Goal: Task Accomplishment & Management: Complete application form

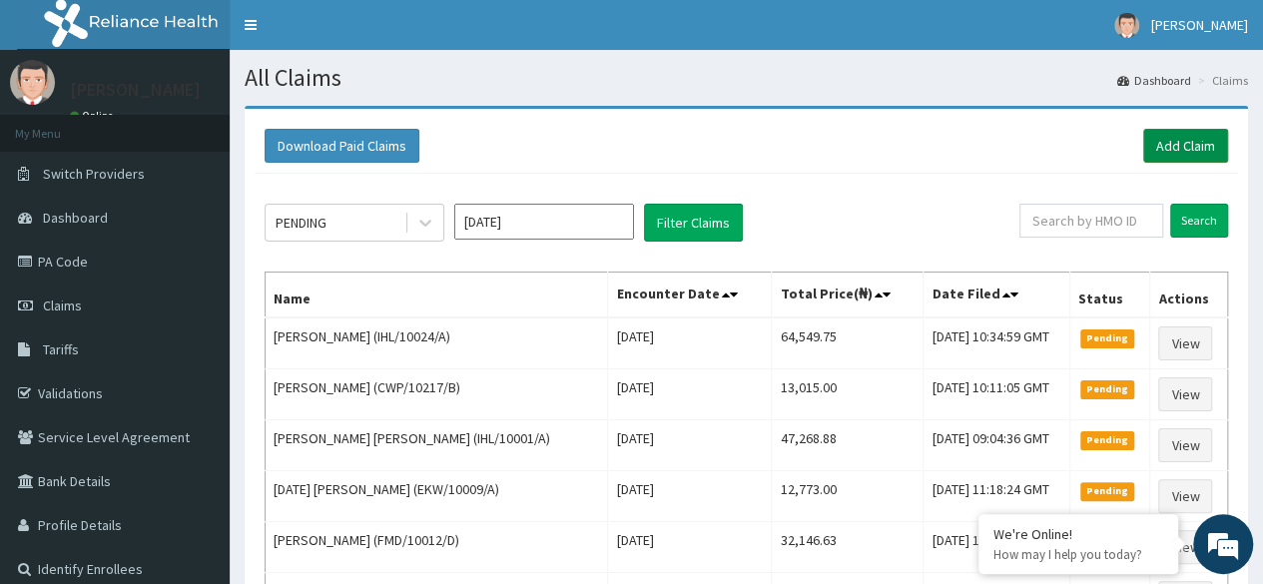
click at [1194, 143] on link "Add Claim" at bounding box center [1185, 146] width 85 height 34
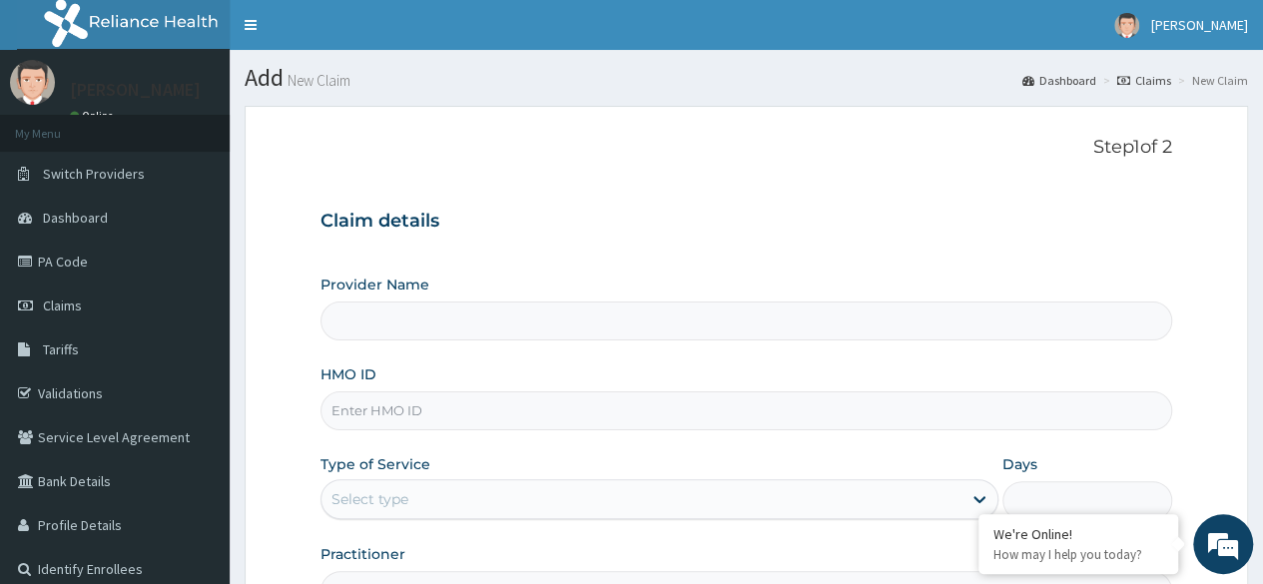
type input "Reliance Family Clinics (RFC) - Ajah"
click at [379, 400] on input "HMO ID" at bounding box center [745, 410] width 851 height 39
paste input "NCS/10005/A"
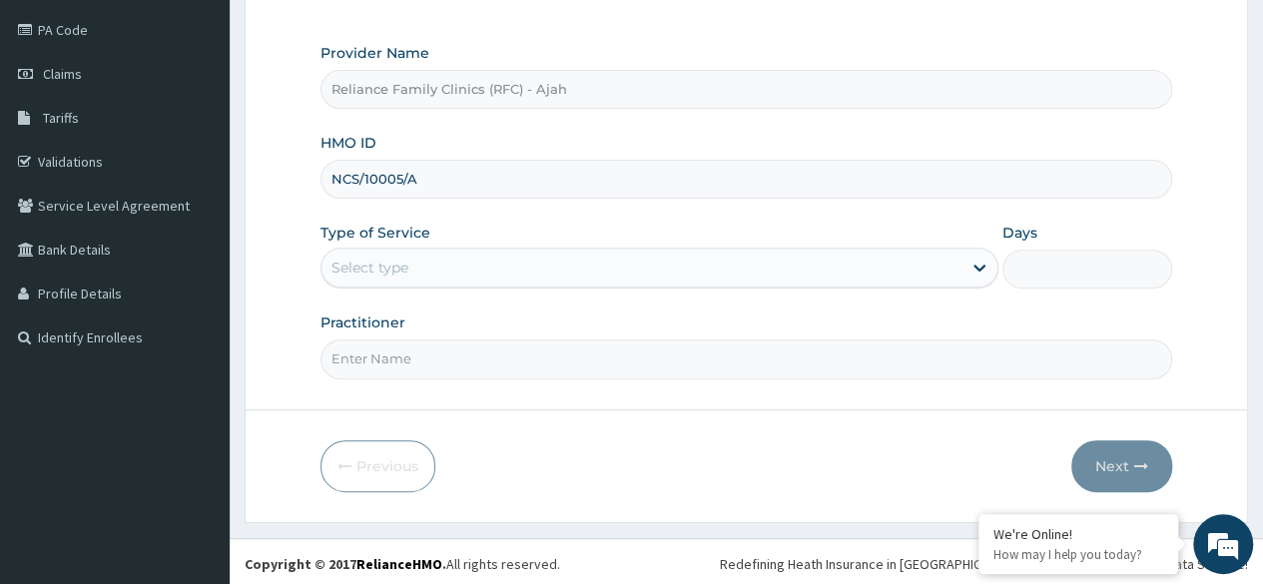
scroll to position [228, 0]
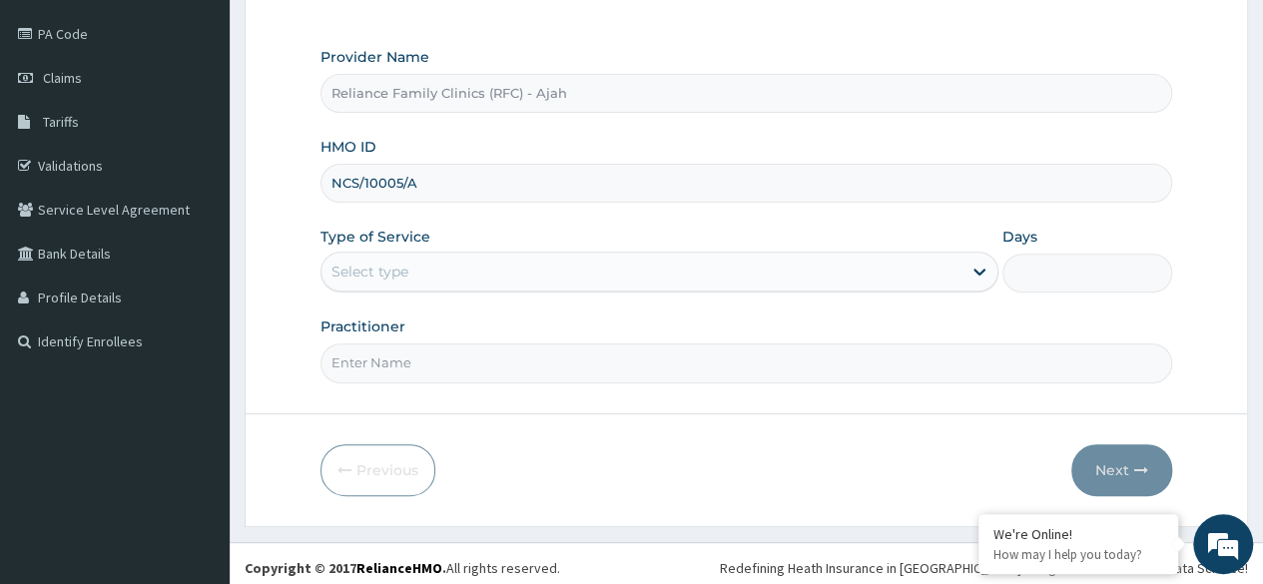
type input "NCS/10005/A"
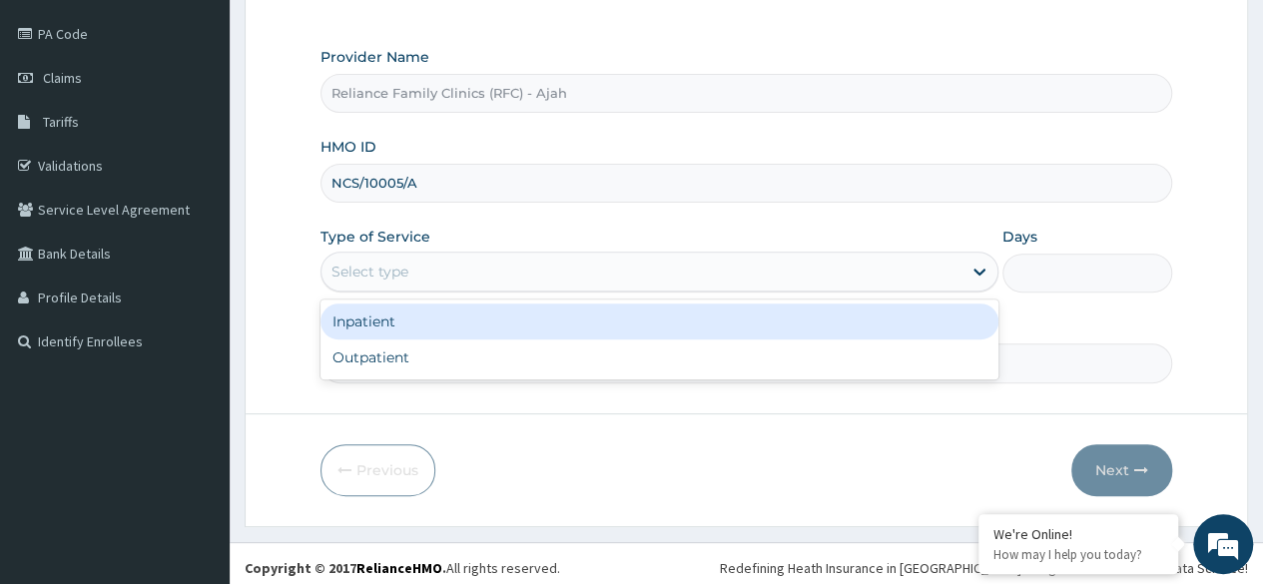
click at [483, 344] on div "Outpatient" at bounding box center [659, 357] width 678 height 36
type input "1"
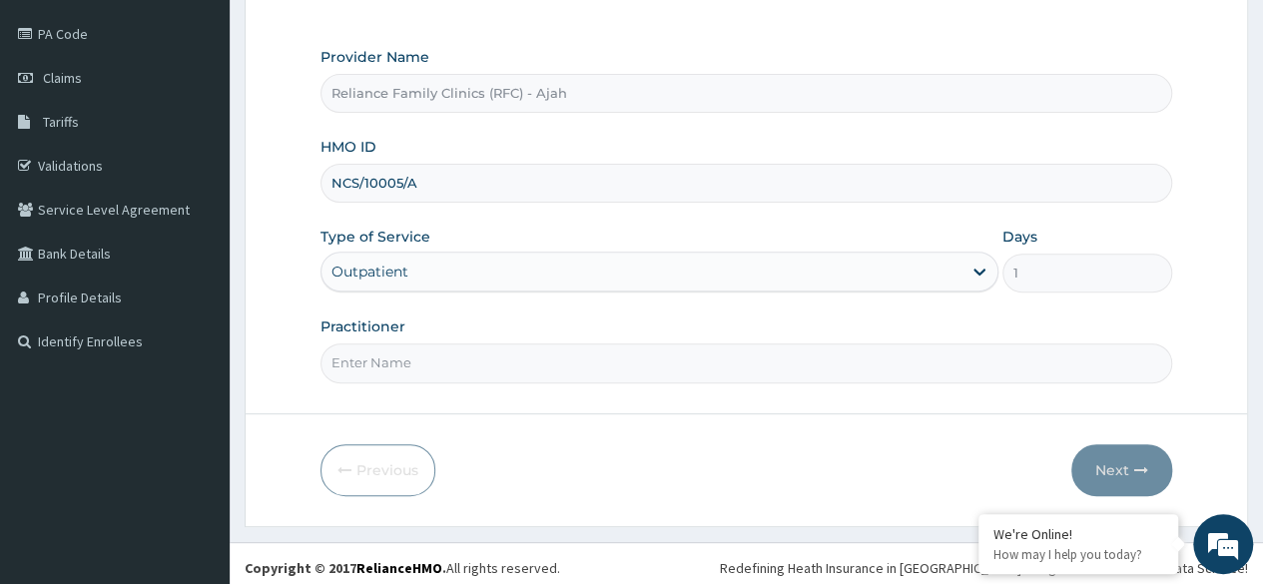
click at [507, 365] on input "Practitioner" at bounding box center [745, 362] width 851 height 39
type input "DR. LOCUM"
click at [1140, 465] on icon "button" at bounding box center [1141, 470] width 14 height 14
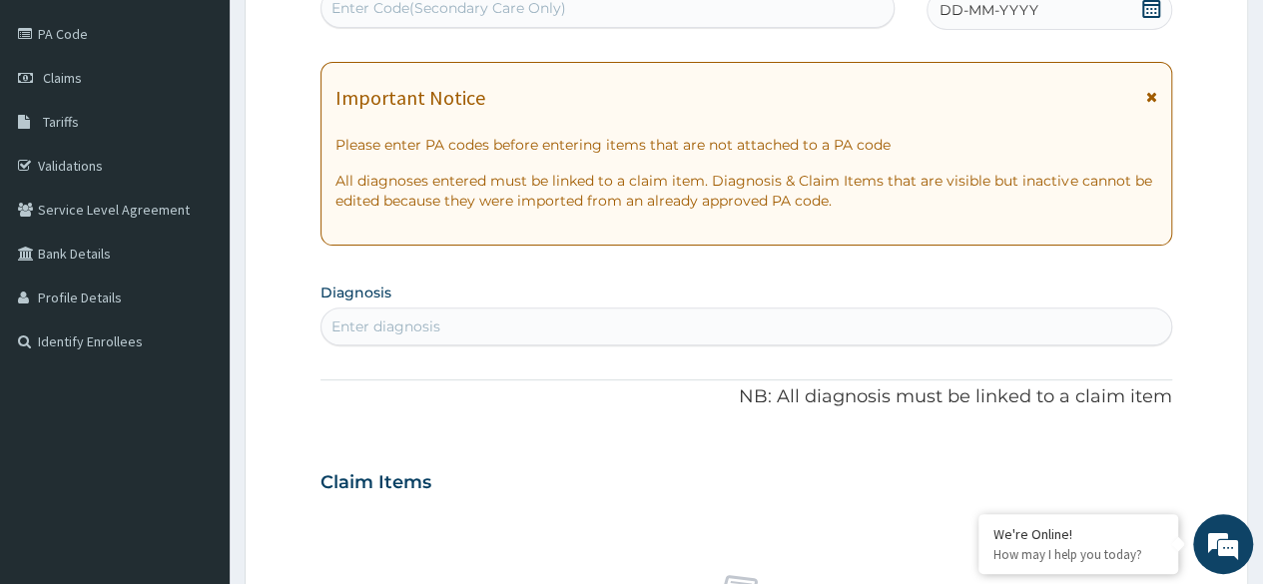
click at [1046, 28] on div "DD-MM-YYYY" at bounding box center [1049, 10] width 246 height 40
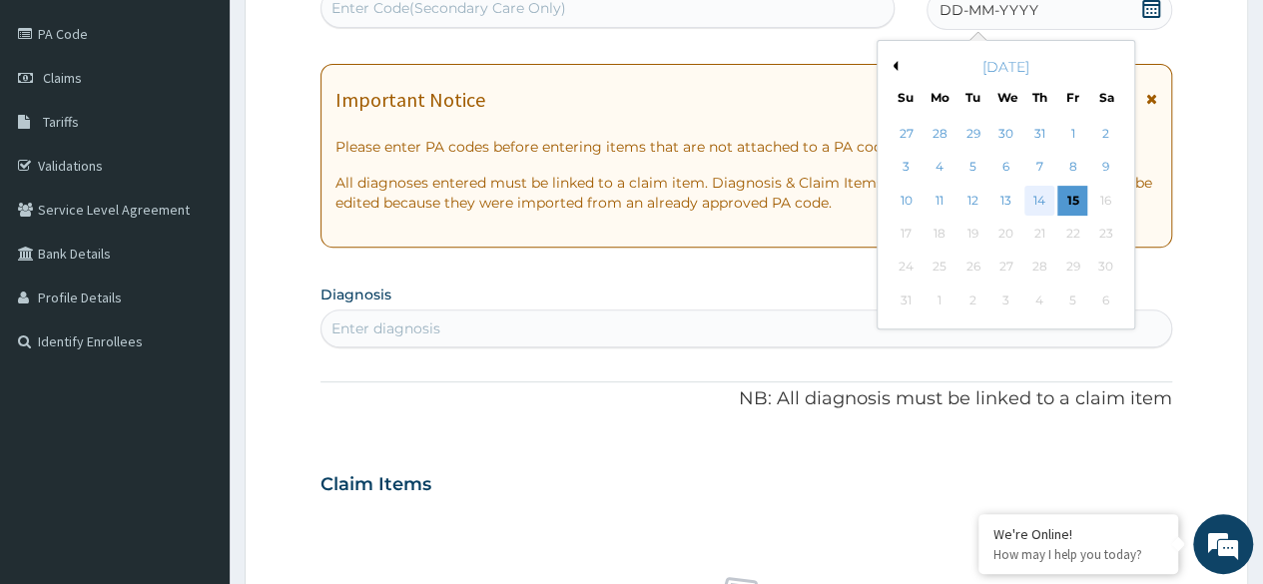
click at [1038, 201] on div "14" at bounding box center [1039, 201] width 30 height 30
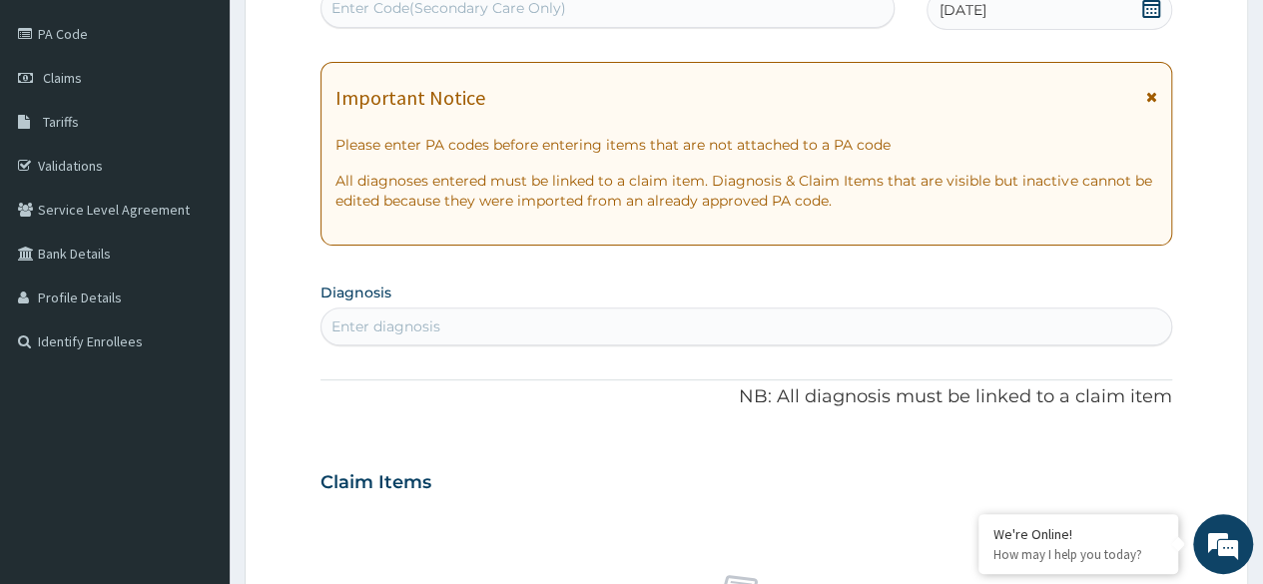
scroll to position [226, 0]
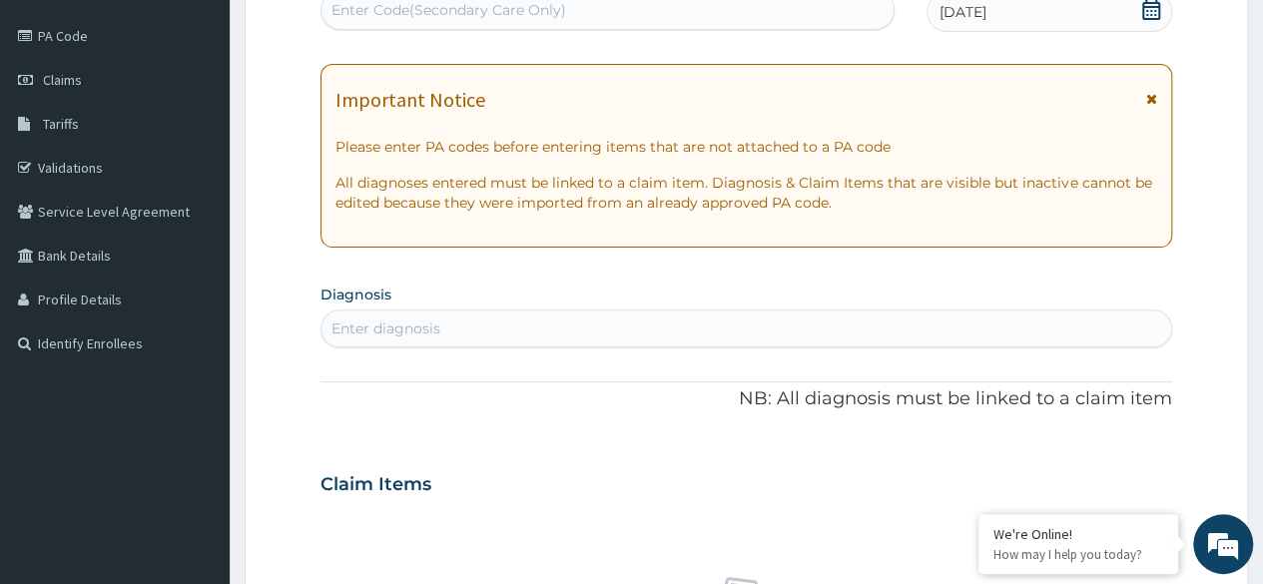
click at [547, 7] on div "Enter Code(Secondary Care Only)" at bounding box center [448, 10] width 235 height 20
paste input "PA/F51424"
type input "PA/F51424"
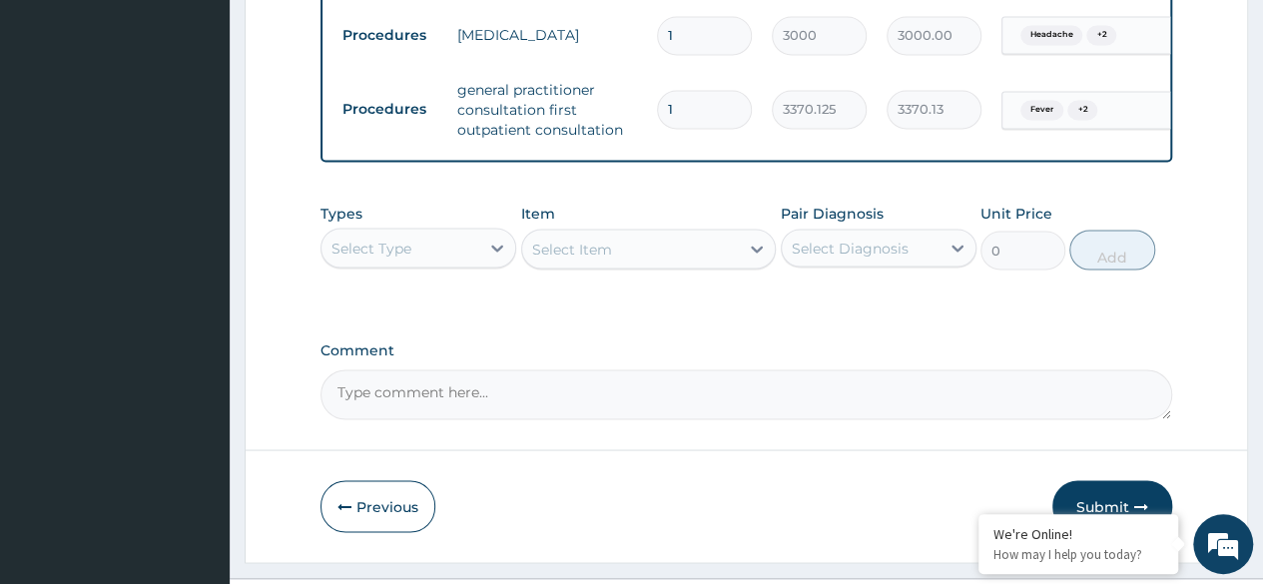
scroll to position [1713, 0]
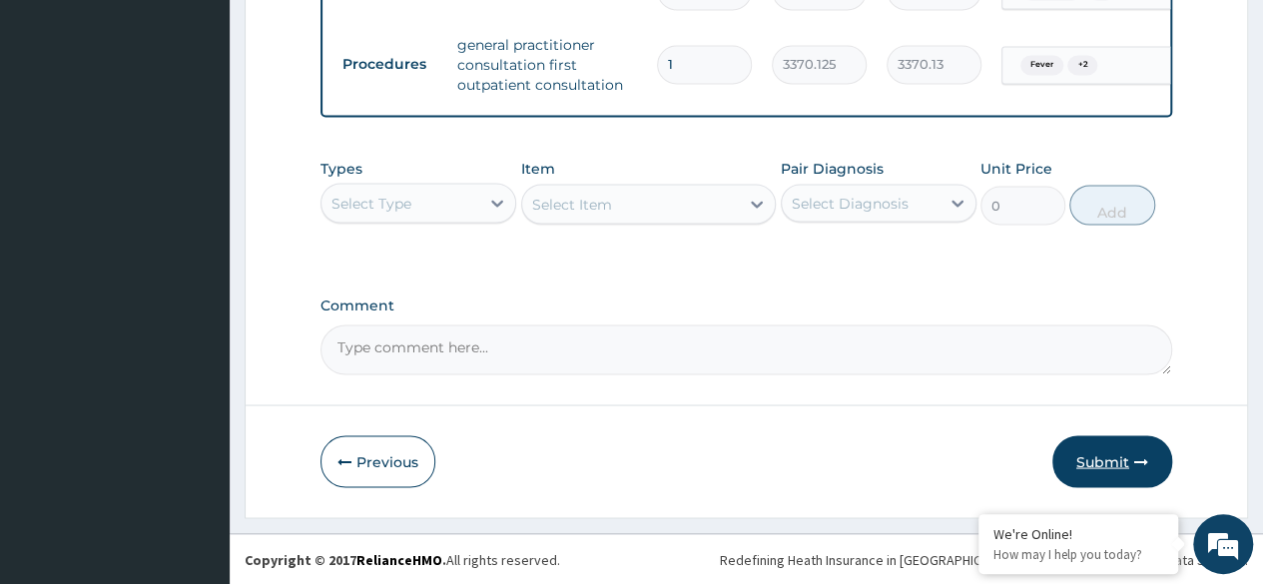
click at [1122, 458] on button "Submit" at bounding box center [1112, 461] width 120 height 52
